Goal: Entertainment & Leisure: Consume media (video, audio)

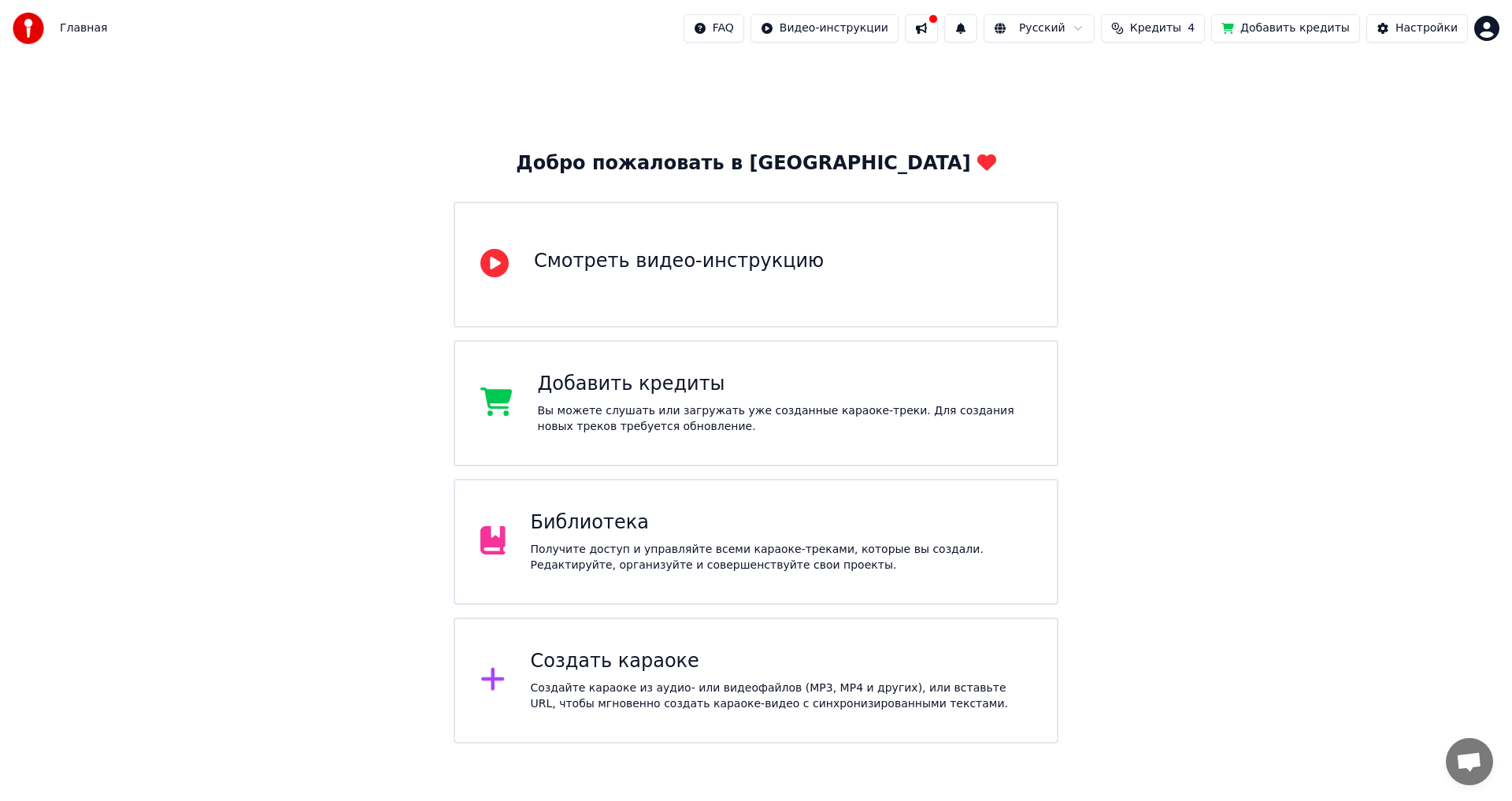
click at [670, 546] on div "Получите доступ и управляйте всеми караоке-треками, которые вы создали. Редакти…" at bounding box center [781, 557] width 501 height 32
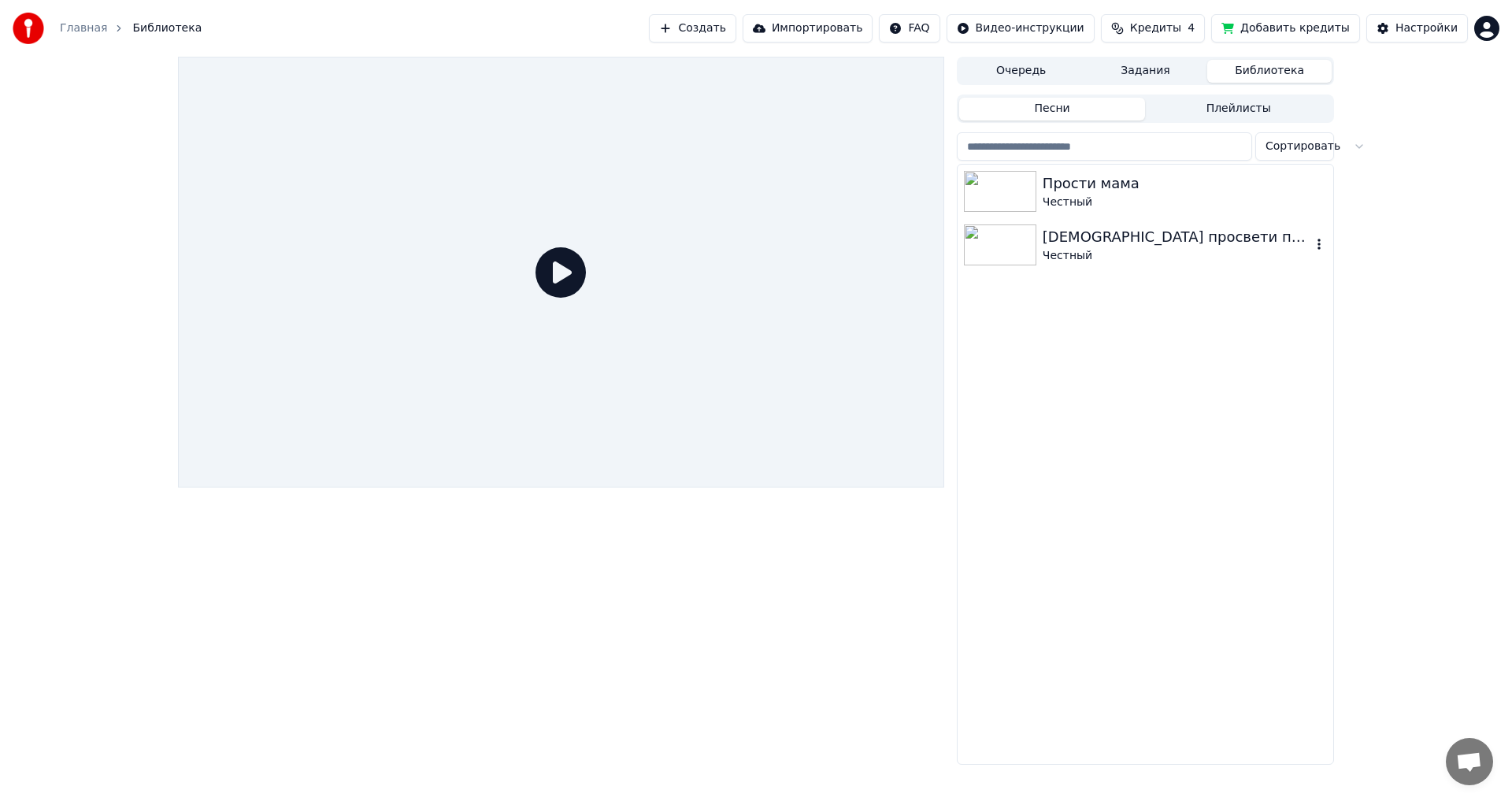
click at [1113, 249] on div "Честный" at bounding box center [1177, 256] width 269 height 16
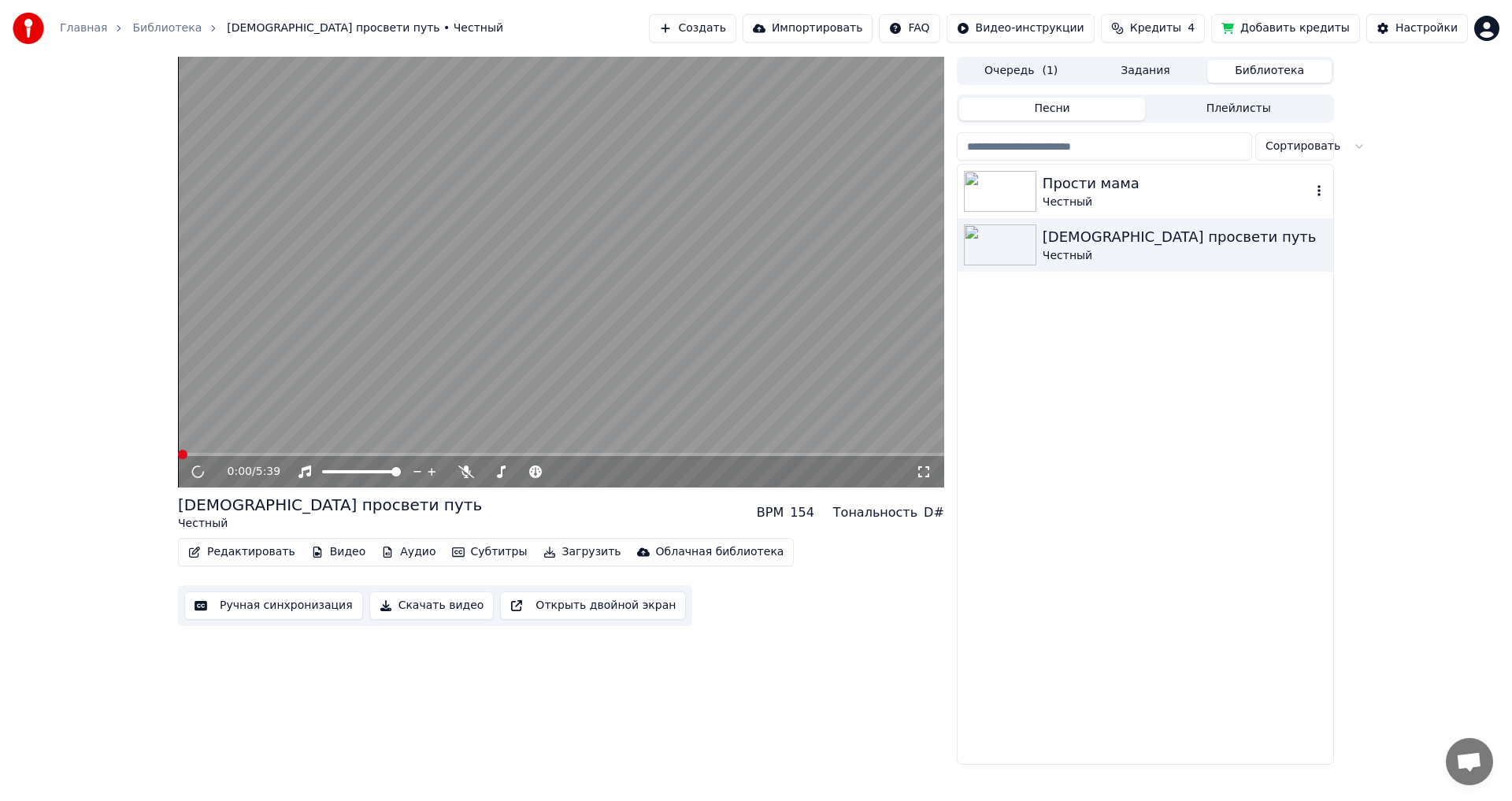
click at [1037, 197] on div at bounding box center [1003, 191] width 78 height 41
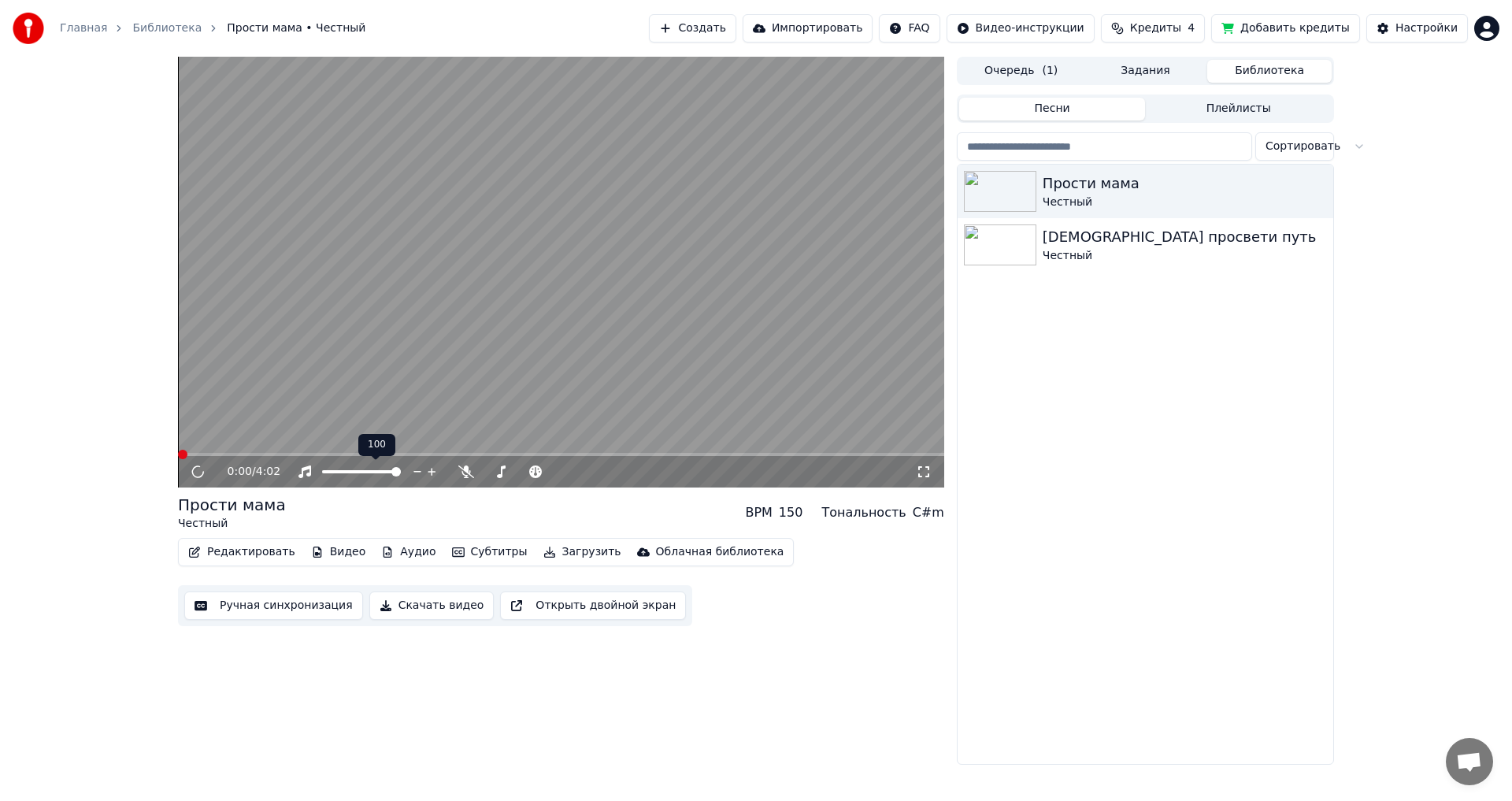
click at [400, 473] on span at bounding box center [361, 471] width 78 height 3
click at [205, 454] on span at bounding box center [561, 454] width 766 height 3
click at [182, 453] on div "0:09 / 4:02" at bounding box center [561, 272] width 766 height 430
click at [203, 454] on span at bounding box center [202, 455] width 9 height 9
click at [1205, 226] on div "[DEMOGRAPHIC_DATA] просвети путь" at bounding box center [1177, 237] width 269 height 22
